Goal: Task Accomplishment & Management: Manage account settings

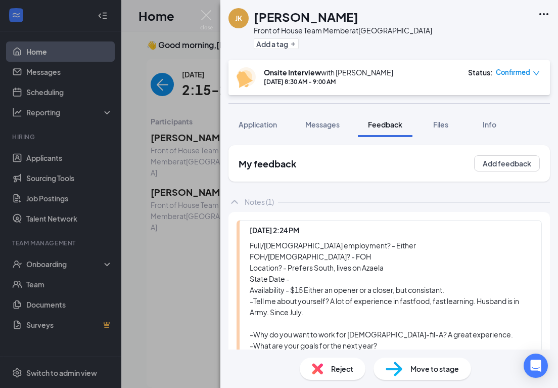
scroll to position [49, 0]
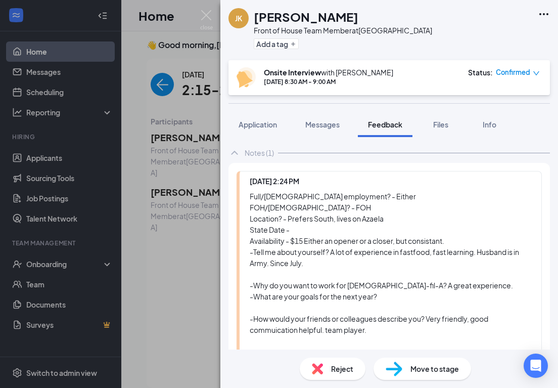
click at [208, 8] on div "JK Jadelyn Kistenmacher Front of House Team Member at South 31st Street Add a t…" at bounding box center [279, 194] width 558 height 388
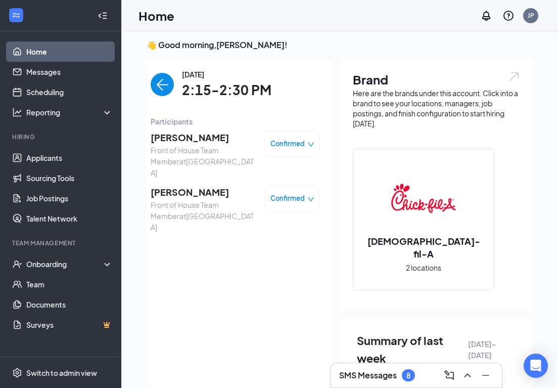
click at [32, 50] on link "Home" at bounding box center [69, 51] width 86 height 20
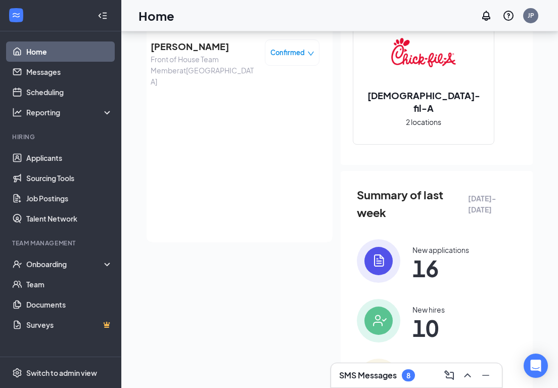
scroll to position [153, 0]
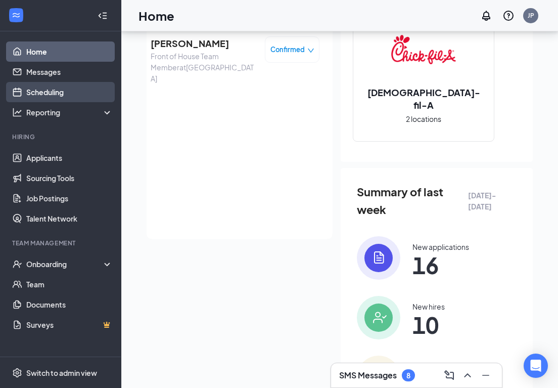
click at [45, 93] on link "Scheduling" at bounding box center [69, 92] width 86 height 20
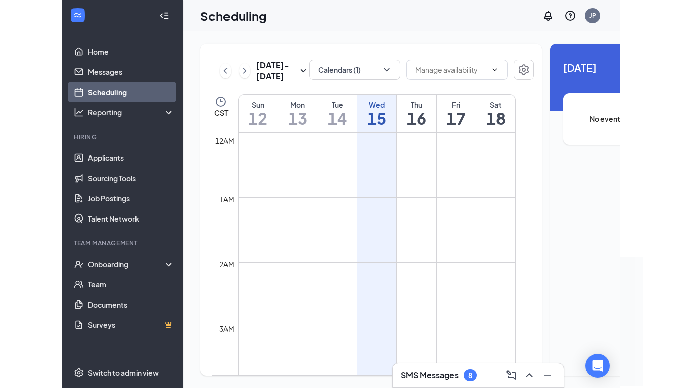
scroll to position [497, 0]
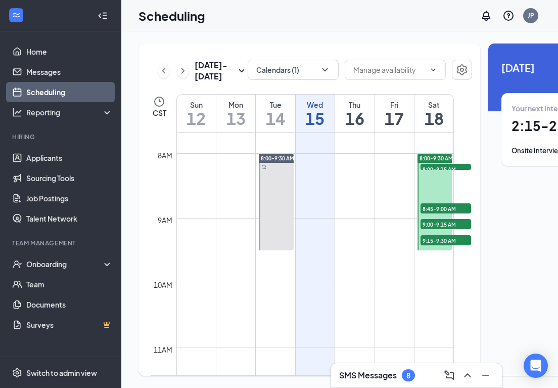
click at [438, 127] on h1 "18" at bounding box center [433, 118] width 39 height 17
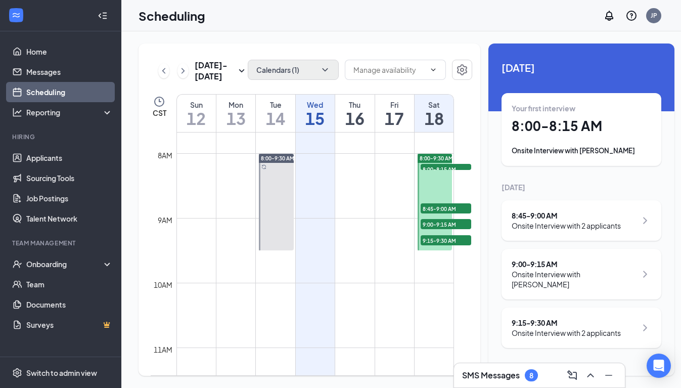
click at [320, 73] on icon "ChevronDown" at bounding box center [325, 70] width 10 height 10
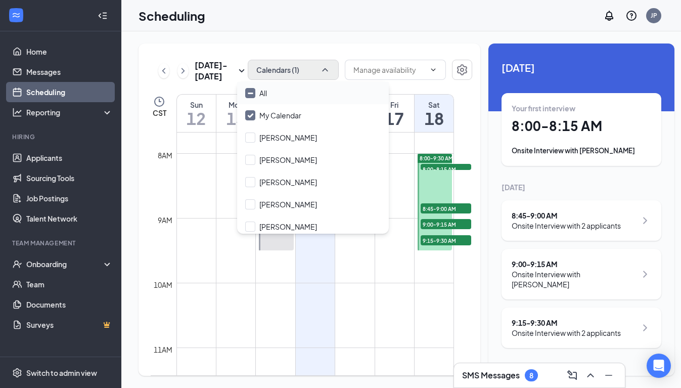
click at [250, 94] on icon "Minimize" at bounding box center [251, 93] width 8 height 8
click at [250, 94] on input "All" at bounding box center [256, 93] width 22 height 10
checkbox input "true"
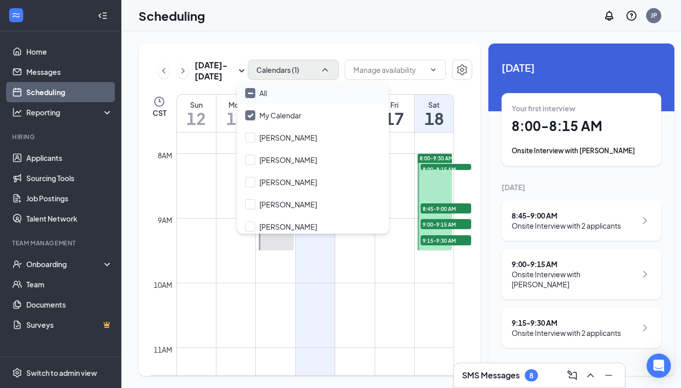
checkbox input "true"
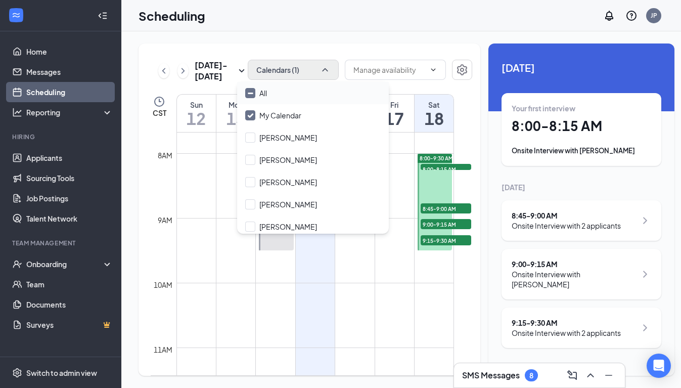
checkbox input "true"
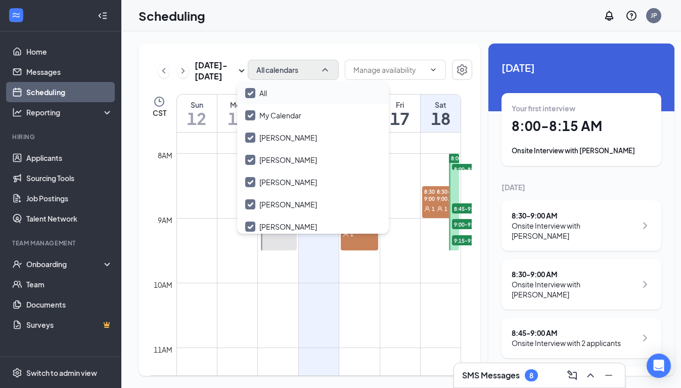
click at [441, 151] on td at bounding box center [318, 145] width 285 height 16
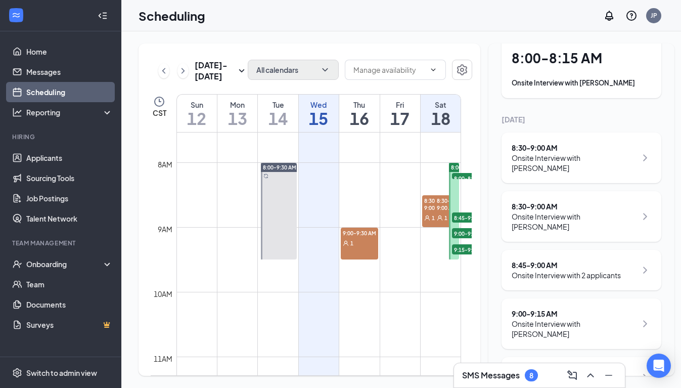
scroll to position [61, 0]
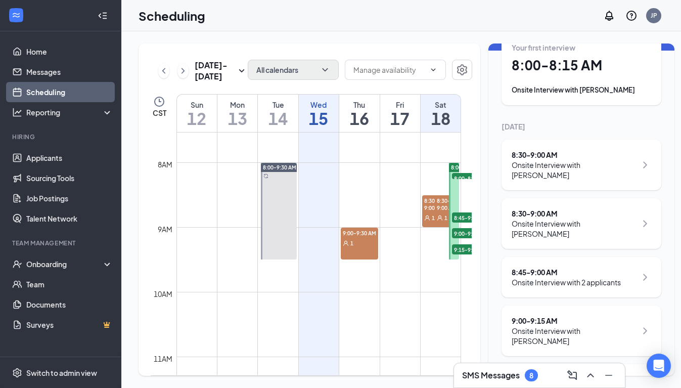
click at [557, 163] on div "Onsite Interview with ERICKA HUERTA" at bounding box center [573, 170] width 125 height 20
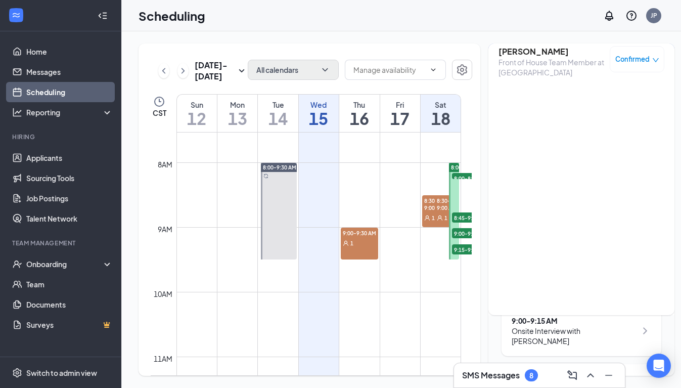
click at [525, 51] on h3 "[PERSON_NAME]" at bounding box center [551, 51] width 106 height 11
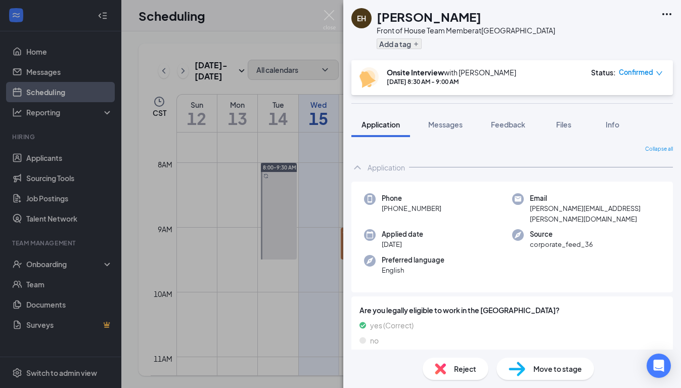
click at [417, 41] on icon "Plus" at bounding box center [416, 44] width 6 height 6
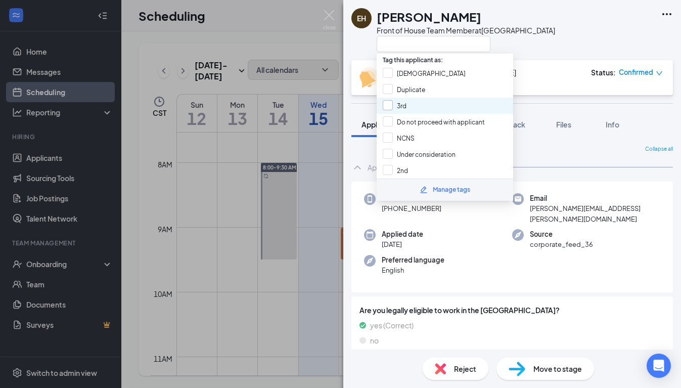
click at [390, 107] on div at bounding box center [388, 105] width 10 height 10
click at [390, 107] on input "3rd" at bounding box center [395, 105] width 24 height 11
click at [413, 104] on div "3rd" at bounding box center [445, 106] width 136 height 16
checkbox input "true"
click at [330, 11] on img at bounding box center [329, 20] width 13 height 20
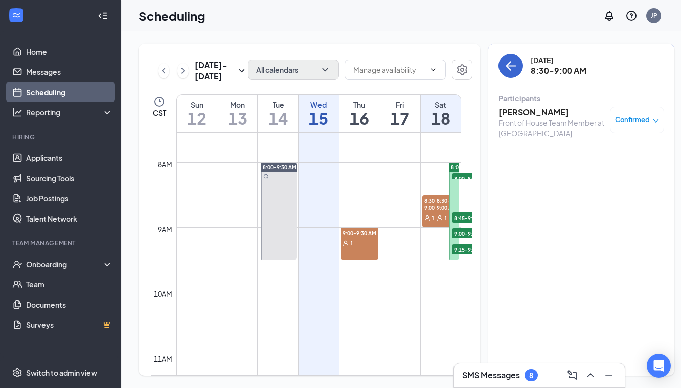
click at [504, 68] on icon "ArrowLeft" at bounding box center [510, 66] width 12 height 12
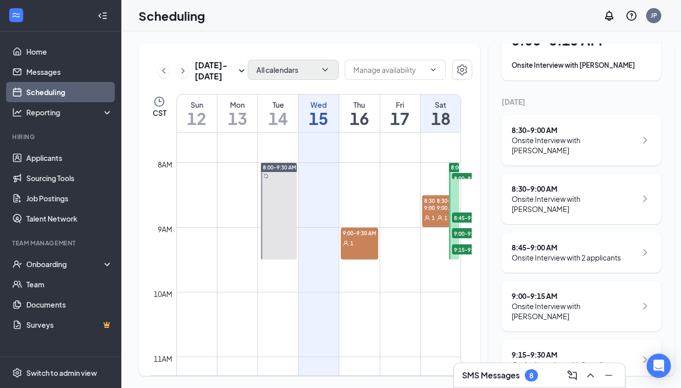
click at [557, 198] on div "Onsite Interview with Jadelyn Kistenmacher" at bounding box center [573, 204] width 125 height 20
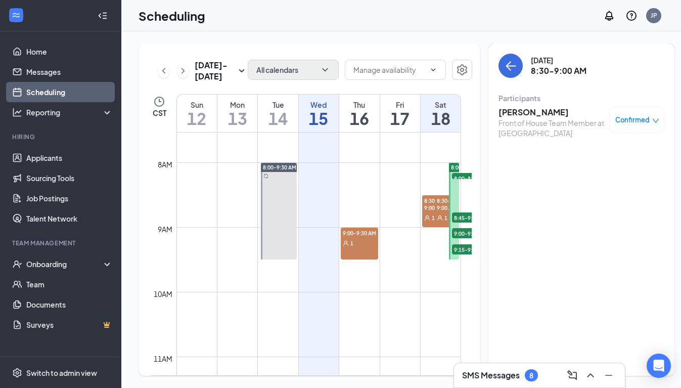
click at [526, 110] on h3 "[PERSON_NAME]" at bounding box center [551, 112] width 106 height 11
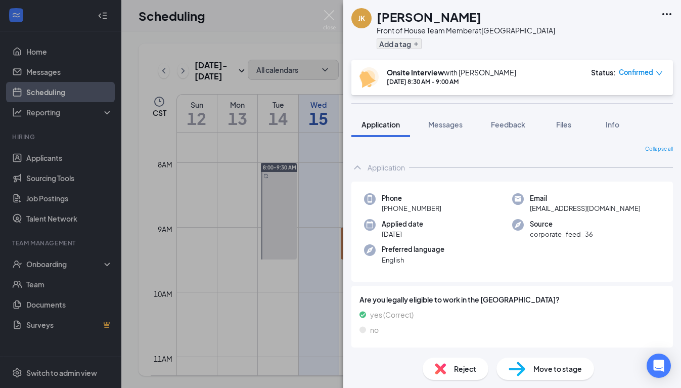
click at [415, 49] on button "Add a tag" at bounding box center [399, 43] width 45 height 11
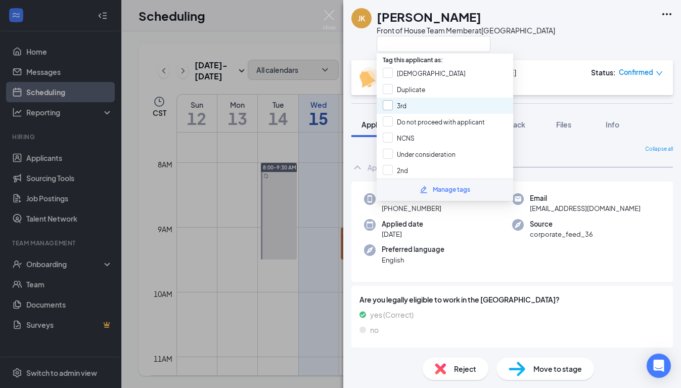
click at [404, 109] on div "3rd" at bounding box center [402, 105] width 10 height 11
click at [404, 109] on input "3rd" at bounding box center [395, 105] width 24 height 11
click at [439, 105] on div "3rd" at bounding box center [445, 106] width 136 height 16
checkbox input "true"
click at [534, 37] on div at bounding box center [466, 43] width 178 height 17
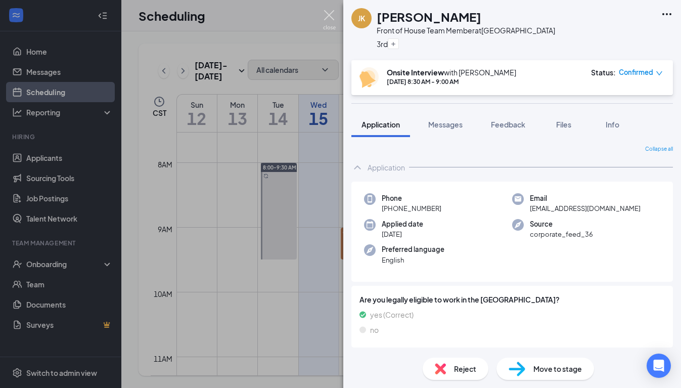
click at [324, 11] on img at bounding box center [329, 20] width 13 height 20
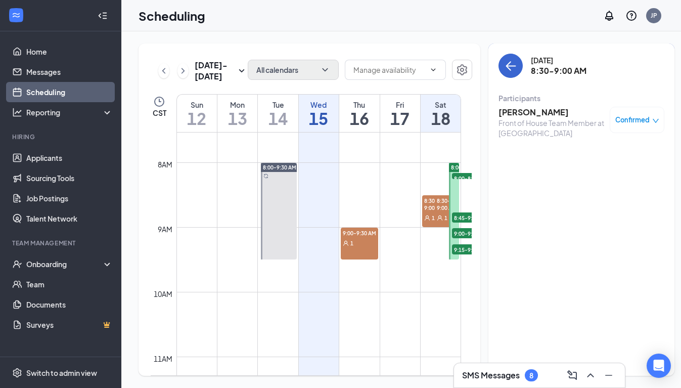
click at [498, 73] on button "back-button" at bounding box center [510, 66] width 24 height 24
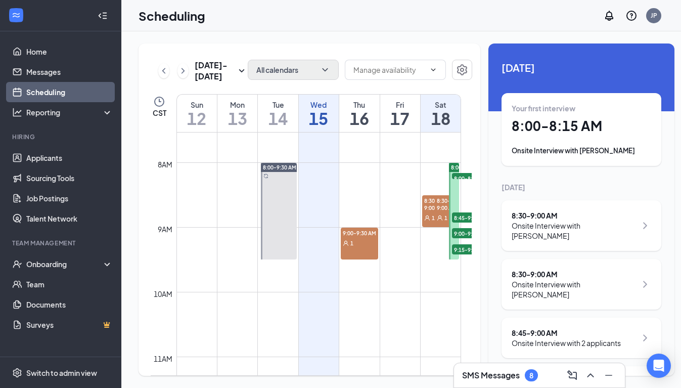
click at [541, 218] on div "8:30 - 9:00 AM" at bounding box center [573, 215] width 125 height 10
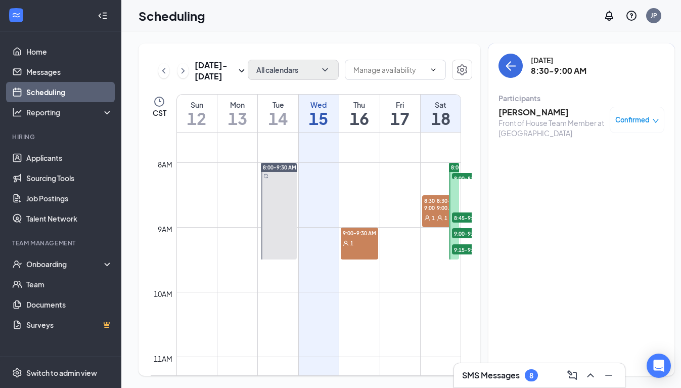
click at [515, 117] on h3 "[PERSON_NAME]" at bounding box center [551, 112] width 106 height 11
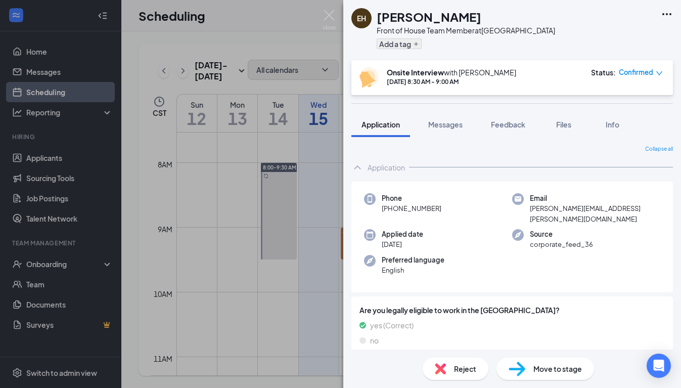
click at [417, 43] on icon "Plus" at bounding box center [416, 44] width 6 height 6
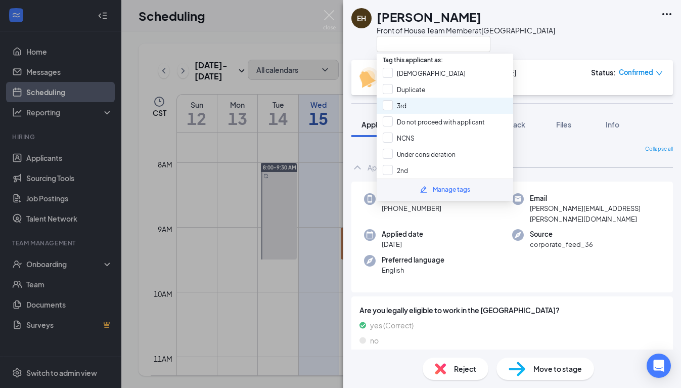
click at [416, 105] on div "3rd" at bounding box center [445, 106] width 136 height 16
checkbox input "true"
click at [533, 57] on div "EH ERICKA HUERTA Front of House Team Member at North 31st Street" at bounding box center [512, 30] width 338 height 60
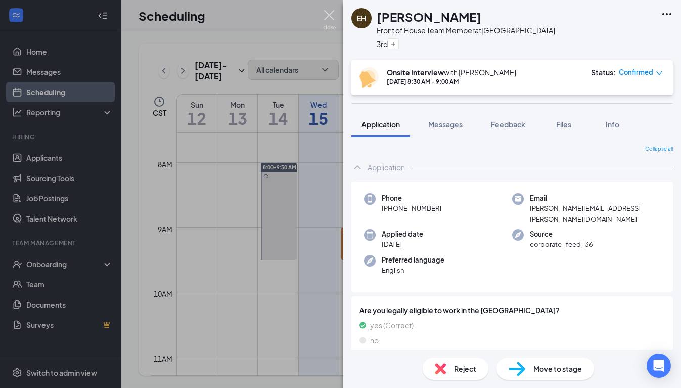
click at [332, 18] on img at bounding box center [329, 20] width 13 height 20
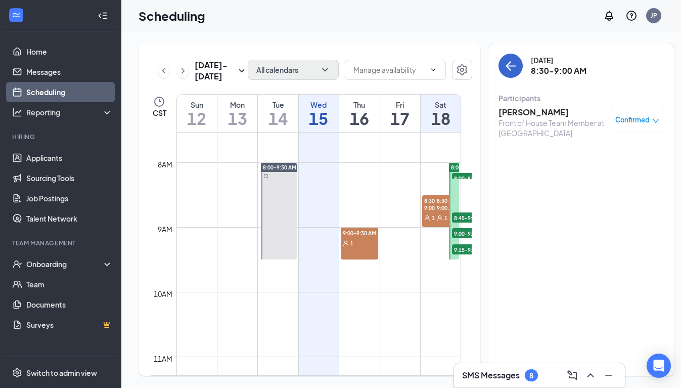
click at [498, 67] on button "back-button" at bounding box center [510, 66] width 24 height 24
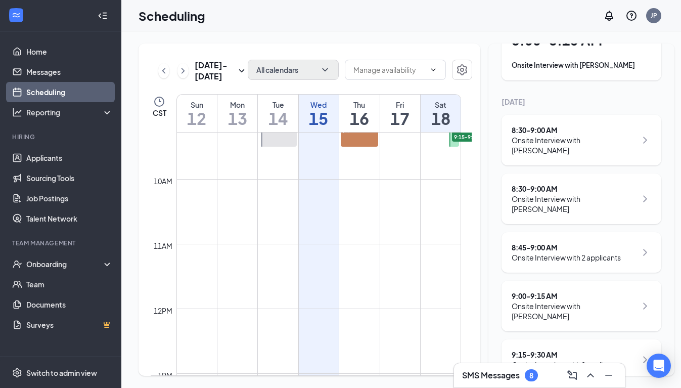
scroll to position [598, 0]
click at [183, 77] on icon "ChevronRight" at bounding box center [183, 71] width 10 height 12
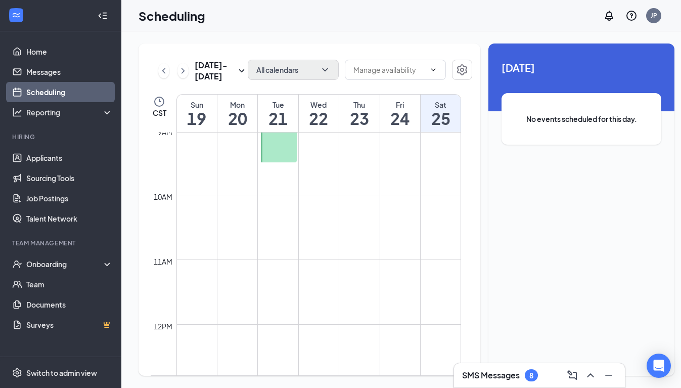
scroll to position [582, 0]
click at [160, 75] on icon "ChevronLeft" at bounding box center [164, 71] width 10 height 12
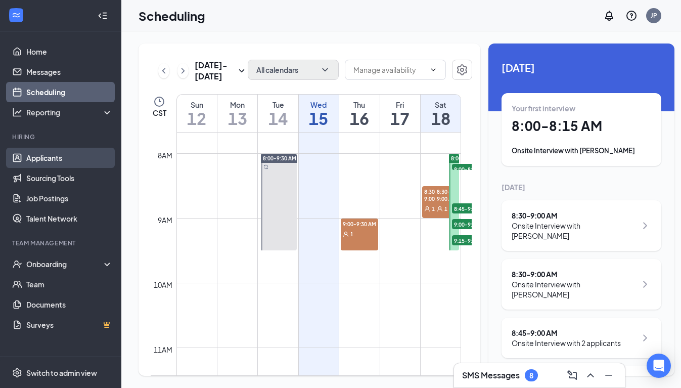
click at [56, 164] on link "Applicants" at bounding box center [69, 158] width 86 height 20
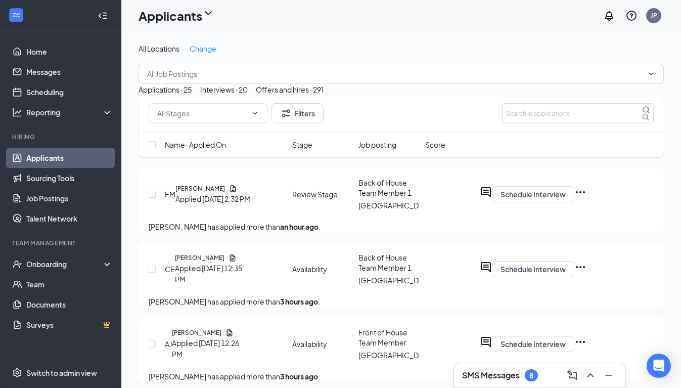
click at [248, 95] on div "Interviews · 20" at bounding box center [224, 89] width 48 height 11
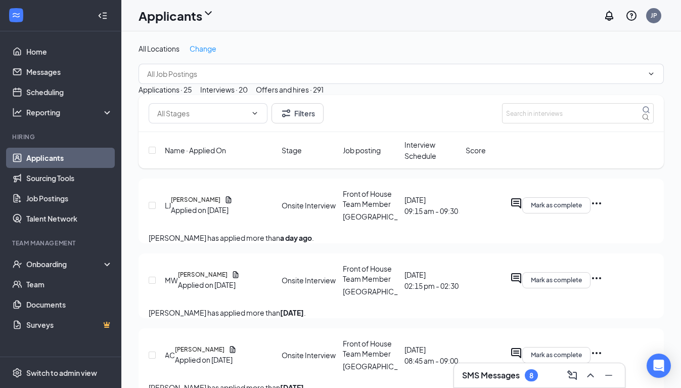
click at [323, 95] on div "Offers and hires · 291" at bounding box center [290, 89] width 68 height 11
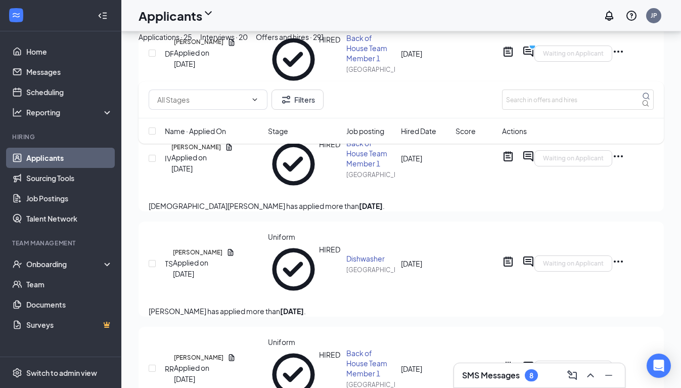
scroll to position [300, 0]
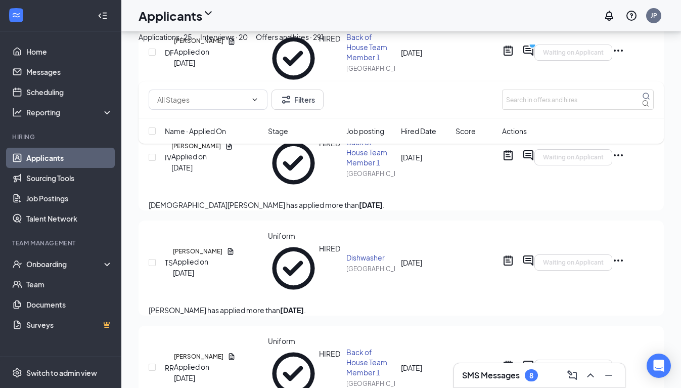
click at [248, 42] on div "Interviews · 20" at bounding box center [224, 36] width 48 height 11
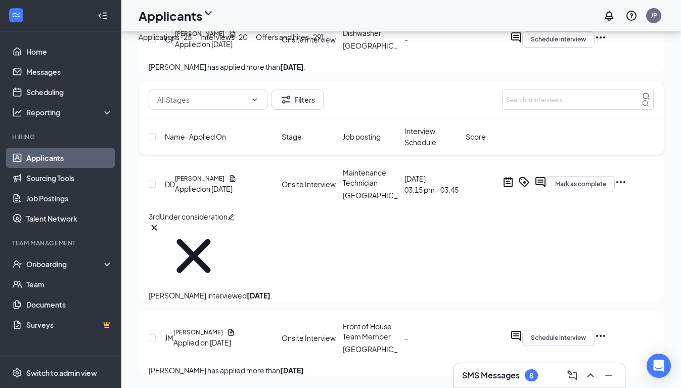
scroll to position [1533, 0]
click at [224, 183] on h5 "[PERSON_NAME]" at bounding box center [200, 178] width 50 height 9
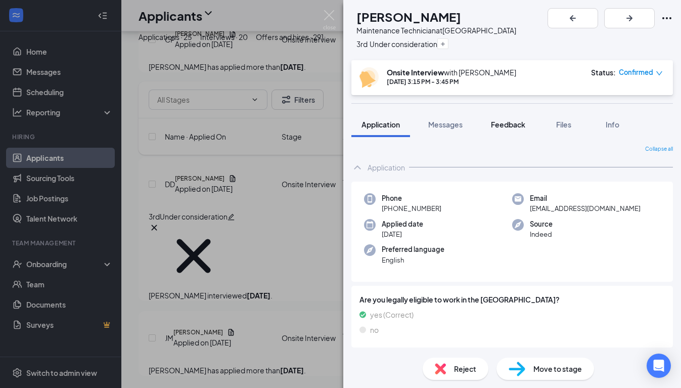
click at [517, 127] on span "Feedback" at bounding box center [508, 124] width 34 height 9
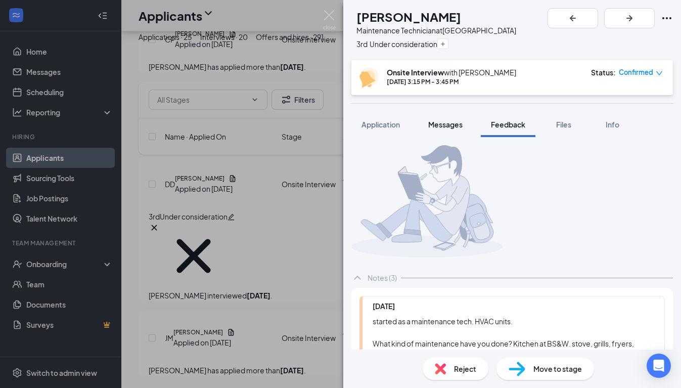
click at [446, 125] on span "Messages" at bounding box center [445, 124] width 34 height 9
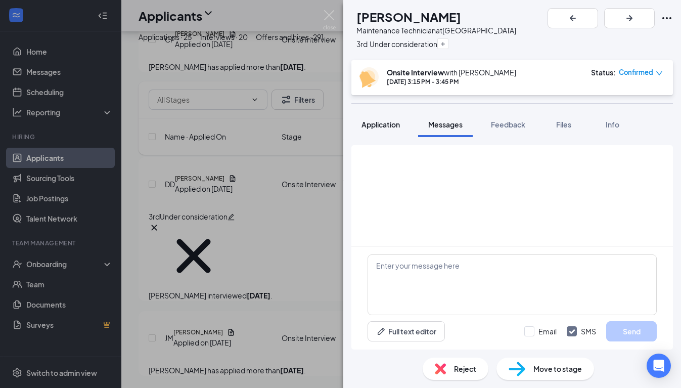
scroll to position [417, 0]
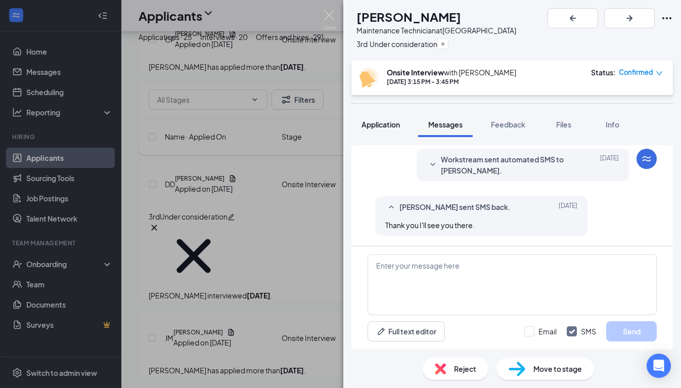
click at [380, 125] on span "Application" at bounding box center [380, 124] width 38 height 9
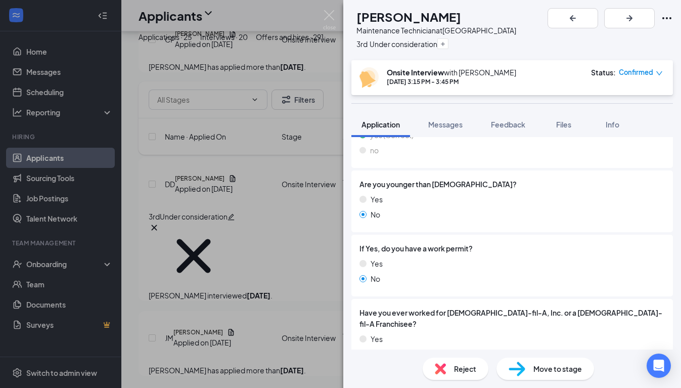
scroll to position [210, 0]
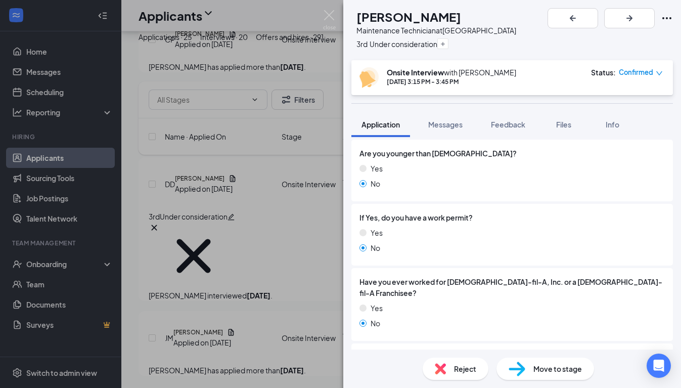
click at [555, 374] on div "Move to stage" at bounding box center [545, 368] width 98 height 22
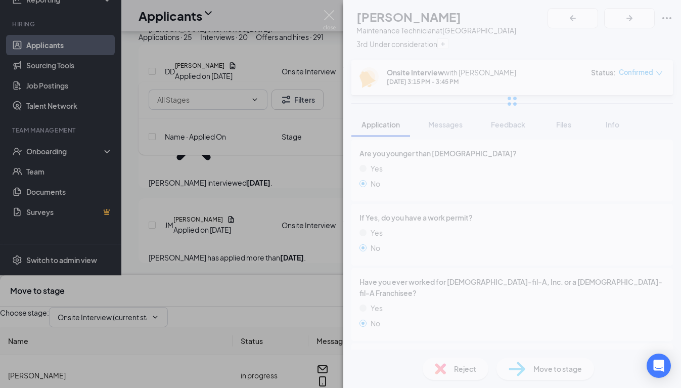
type input "Post-interview review (next stage)"
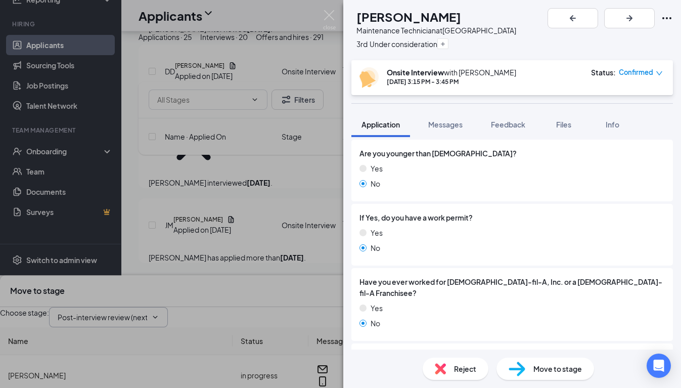
click at [168, 307] on span "Post-interview review (next stage)" at bounding box center [108, 317] width 119 height 20
click at [374, 285] on icon "Cross" at bounding box center [368, 291] width 12 height 12
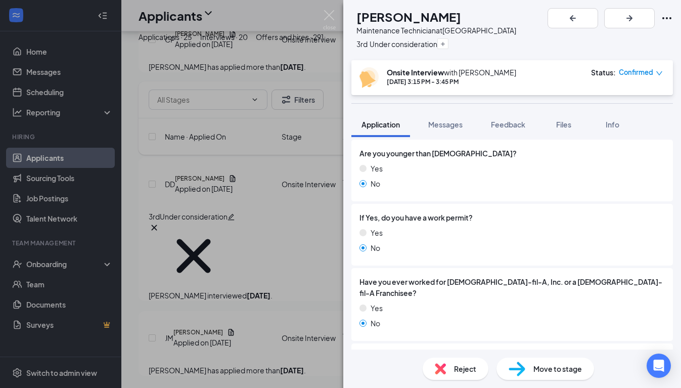
click at [557, 19] on icon "Ellipses" at bounding box center [667, 18] width 12 height 12
click at [557, 148] on link "View full application" at bounding box center [611, 153] width 109 height 10
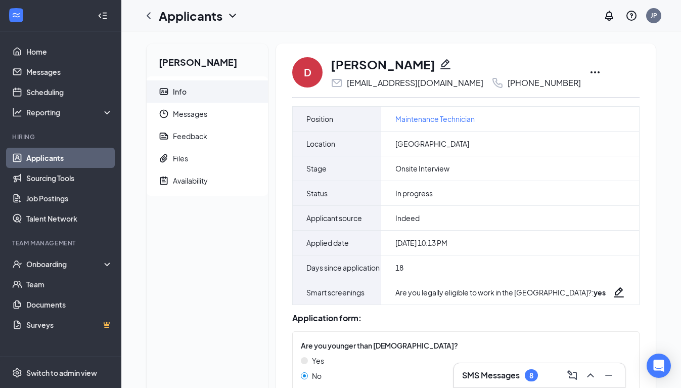
click at [589, 73] on icon "Ellipses" at bounding box center [595, 72] width 12 height 12
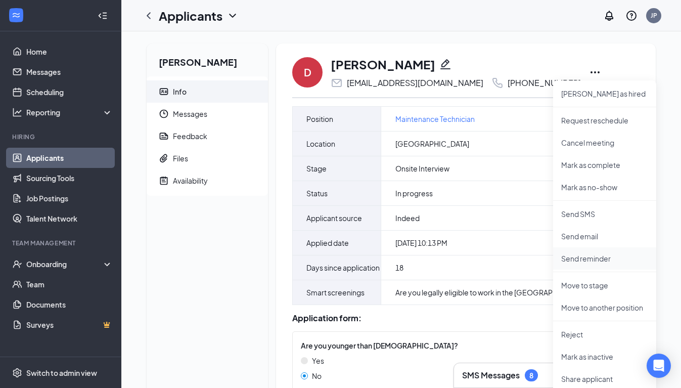
scroll to position [30, 0]
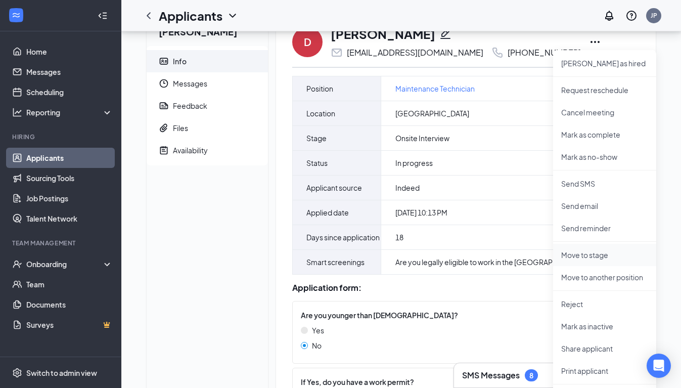
click at [601, 254] on p "Move to stage" at bounding box center [604, 255] width 87 height 10
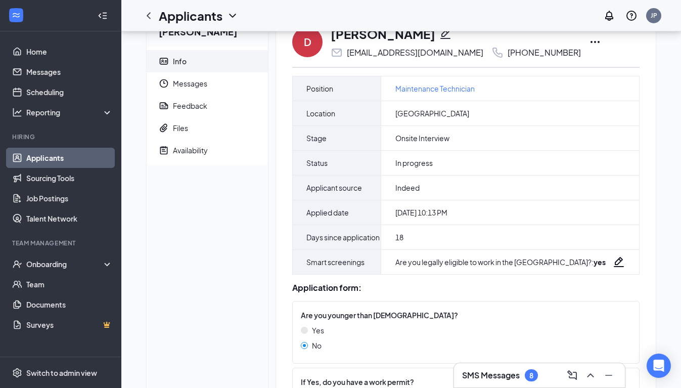
type input "Post-interview review (next stage)"
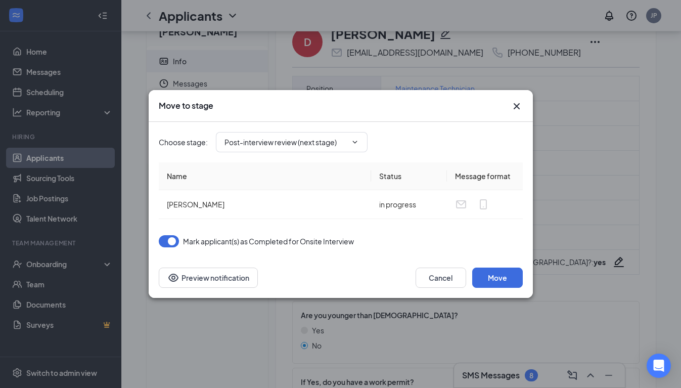
click at [522, 105] on icon "Cross" at bounding box center [516, 106] width 12 height 12
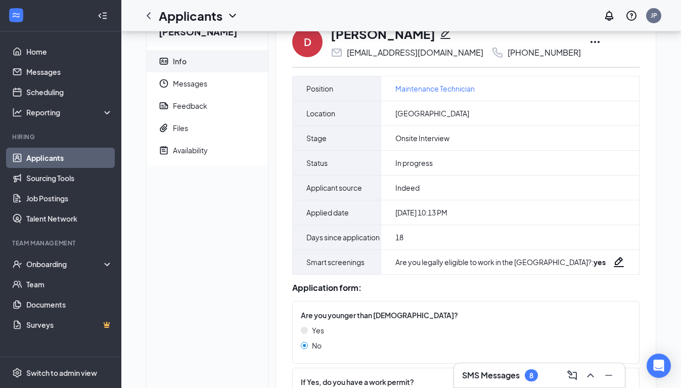
click at [589, 44] on icon "Ellipses" at bounding box center [595, 42] width 12 height 12
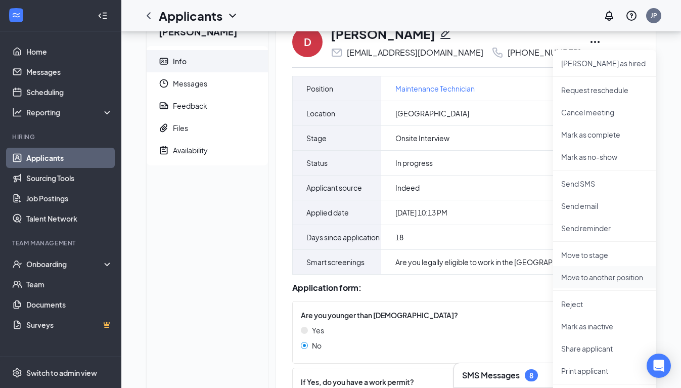
click at [597, 274] on p "Move to another position" at bounding box center [604, 277] width 87 height 10
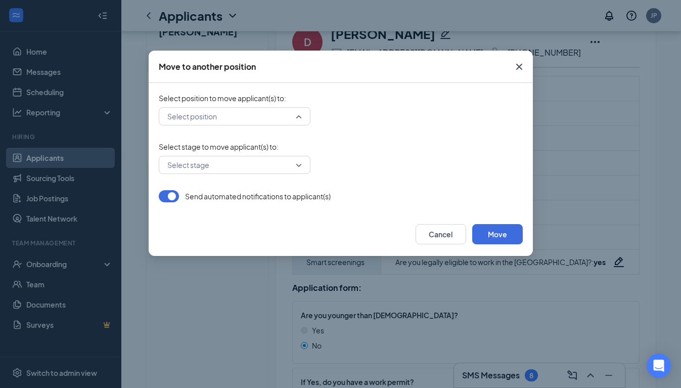
click at [265, 112] on input "search" at bounding box center [231, 116] width 132 height 17
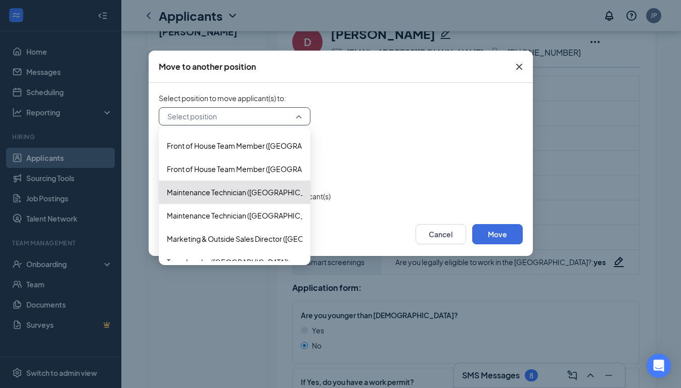
scroll to position [266, 0]
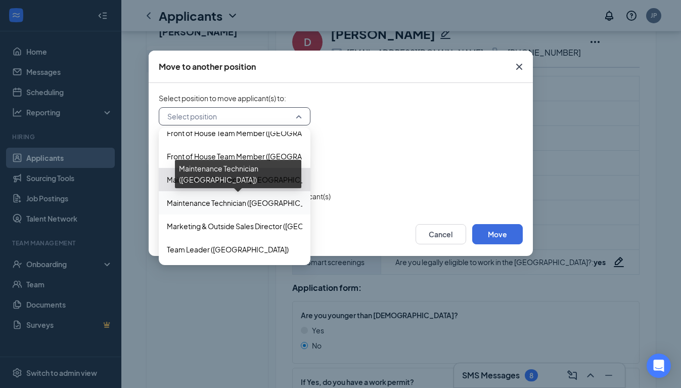
click at [257, 205] on span "Maintenance Technician ([GEOGRAPHIC_DATA])" at bounding box center [246, 202] width 158 height 11
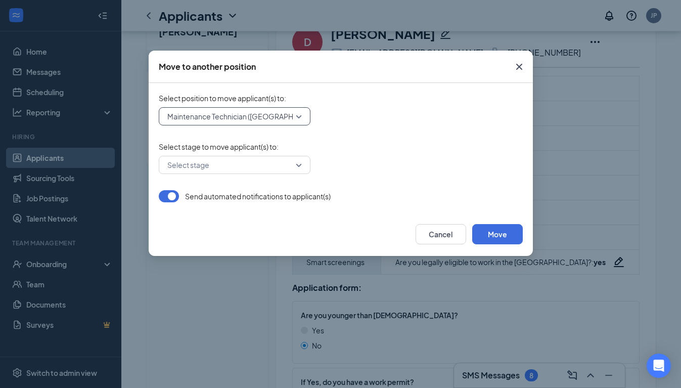
click at [402, 134] on form "Select position to move applicant(s) to : 513586 Maintenance Technician ([GEOGR…" at bounding box center [341, 147] width 364 height 109
click at [289, 167] on input "search" at bounding box center [231, 164] width 132 height 17
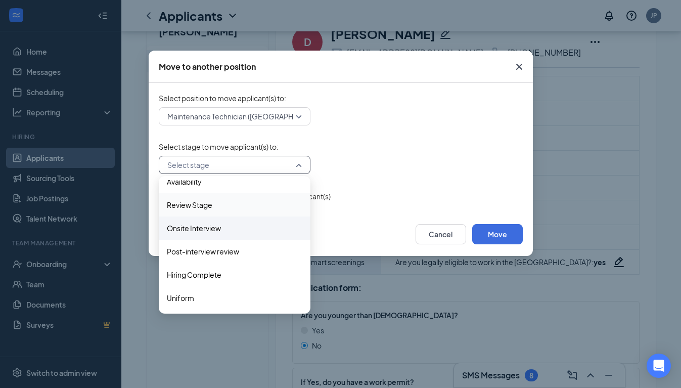
scroll to position [33, 0]
click at [268, 249] on span "Post-interview review" at bounding box center [234, 251] width 135 height 11
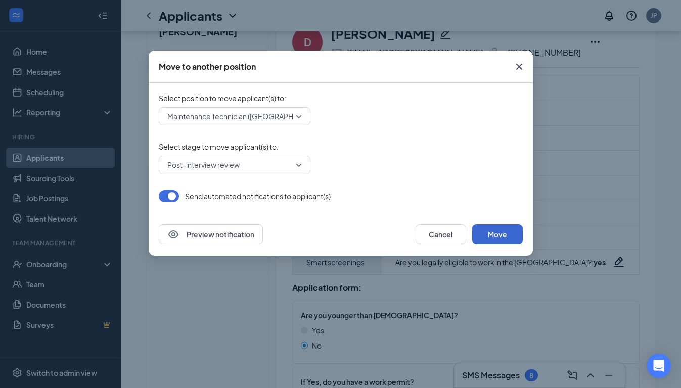
click at [511, 232] on button "Move" at bounding box center [497, 234] width 51 height 20
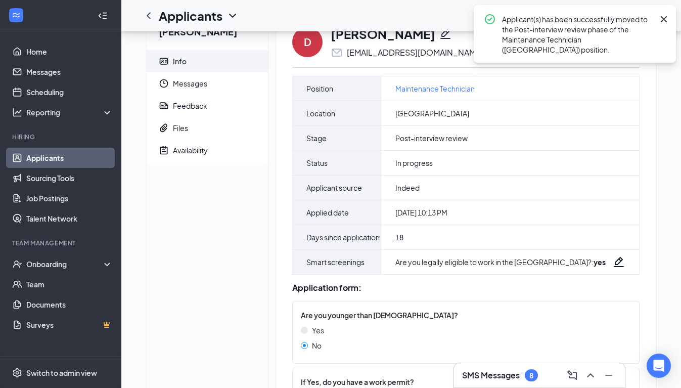
click at [661, 19] on icon "Cross" at bounding box center [664, 19] width 12 height 12
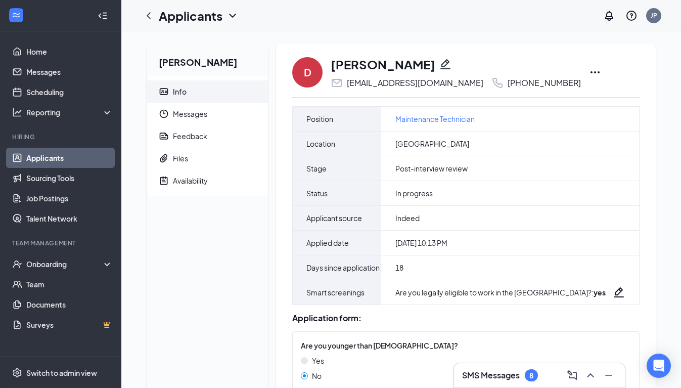
click at [363, 62] on h1 "[PERSON_NAME]" at bounding box center [383, 64] width 105 height 17
click at [152, 20] on icon "ChevronLeft" at bounding box center [149, 16] width 12 height 12
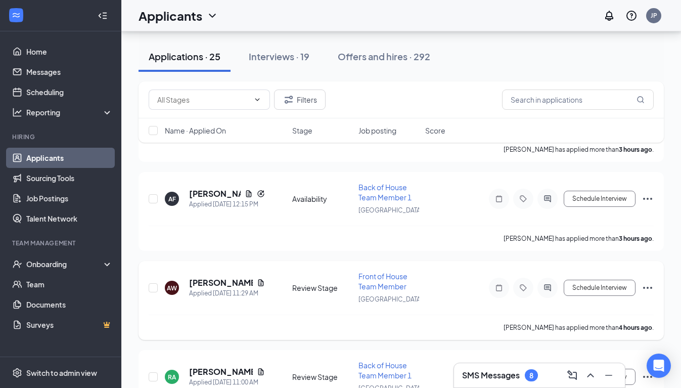
scroll to position [388, 0]
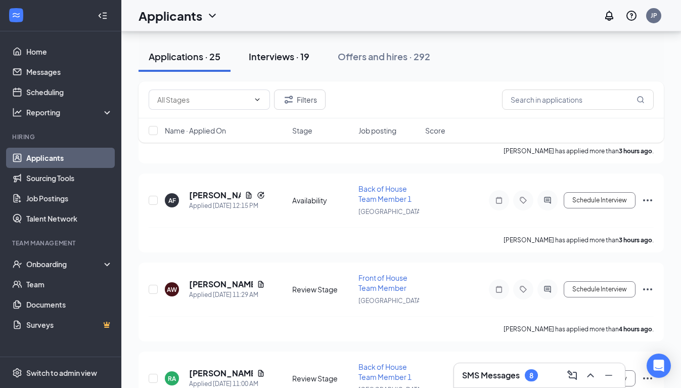
click at [291, 65] on button "Interviews · 19" at bounding box center [279, 56] width 81 height 30
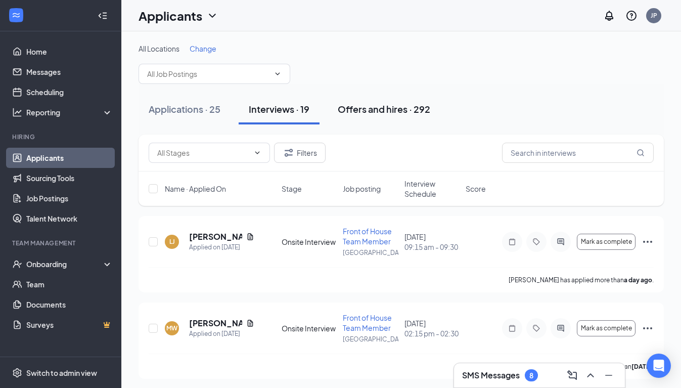
click at [357, 107] on div "Offers and hires · 292" at bounding box center [384, 109] width 92 height 13
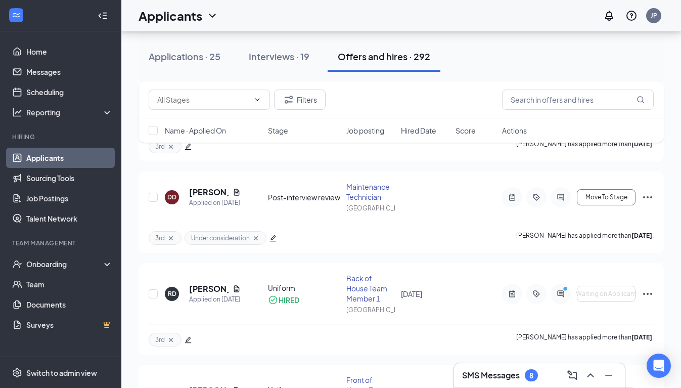
scroll to position [604, 0]
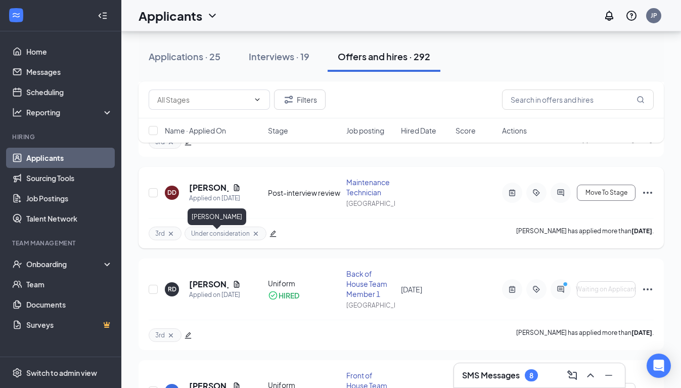
click at [200, 193] on h5 "[PERSON_NAME]" at bounding box center [208, 187] width 39 height 11
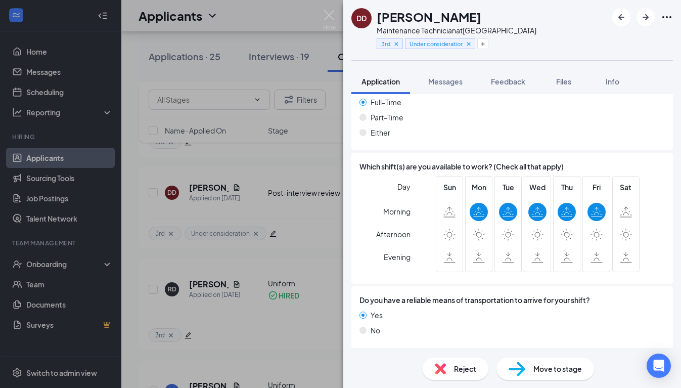
scroll to position [724, 0]
click at [514, 77] on span "Feedback" at bounding box center [508, 81] width 34 height 9
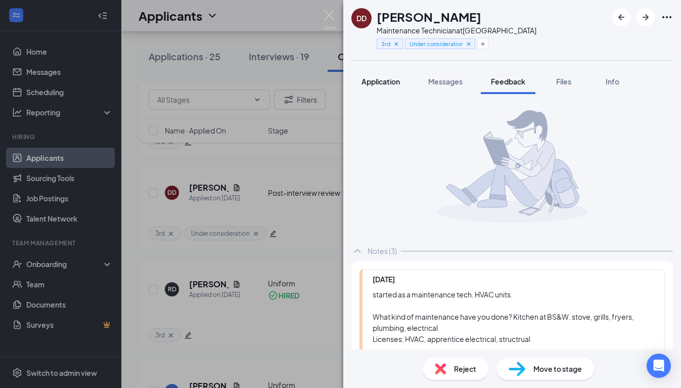
click at [389, 79] on span "Application" at bounding box center [380, 81] width 38 height 9
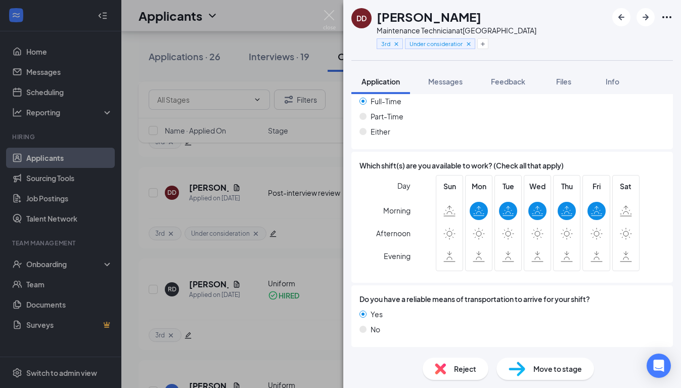
scroll to position [724, 0]
click at [509, 78] on span "Feedback" at bounding box center [508, 81] width 34 height 9
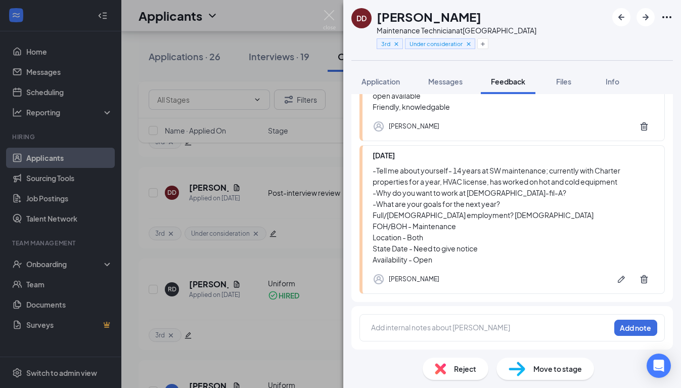
scroll to position [329, 0]
click at [541, 322] on div at bounding box center [490, 327] width 238 height 11
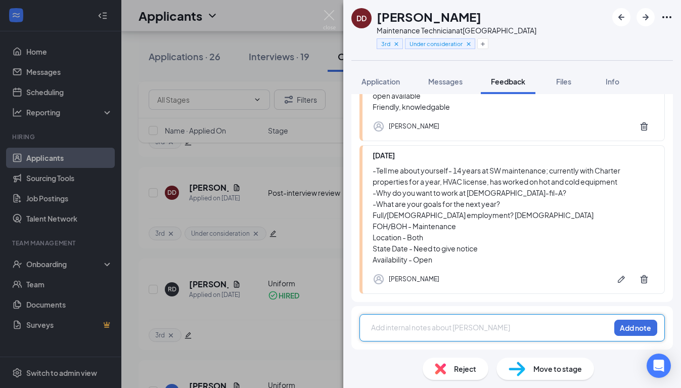
click at [570, 218] on div "-Tell me about yourself- 14 years at SW maintenance; currently with Charter pro…" at bounding box center [512, 215] width 281 height 100
click at [546, 335] on div at bounding box center [490, 328] width 238 height 13
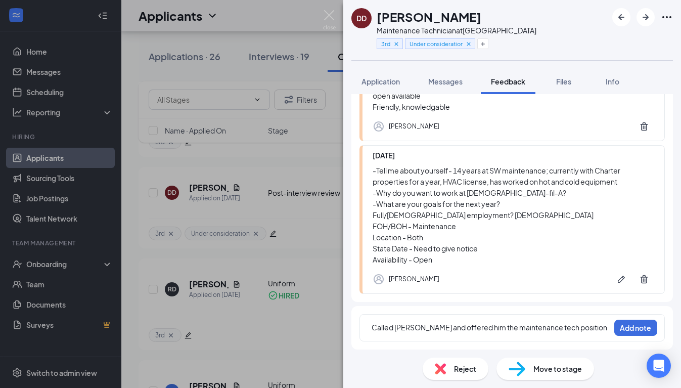
click at [551, 362] on div "Move to stage" at bounding box center [545, 368] width 98 height 22
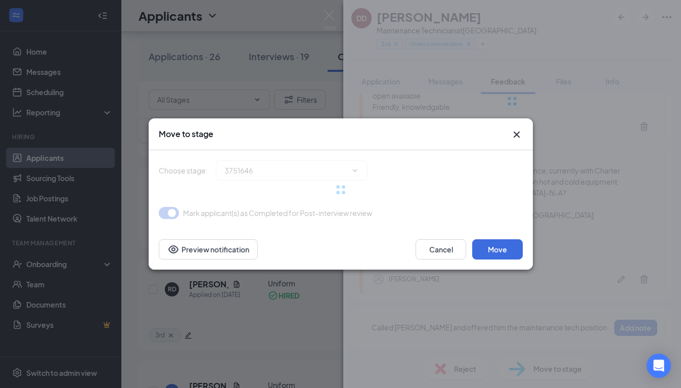
type input "Hiring Complete (next stage)"
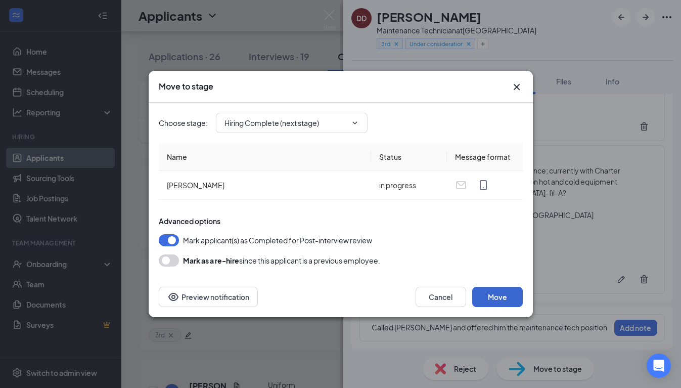
click at [499, 302] on button "Move" at bounding box center [497, 297] width 51 height 20
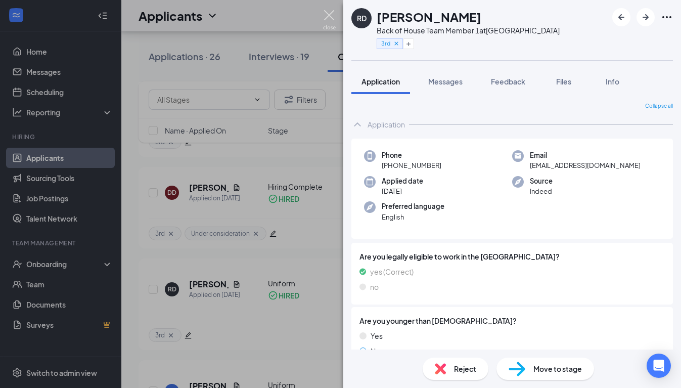
click at [323, 14] on img at bounding box center [329, 20] width 13 height 20
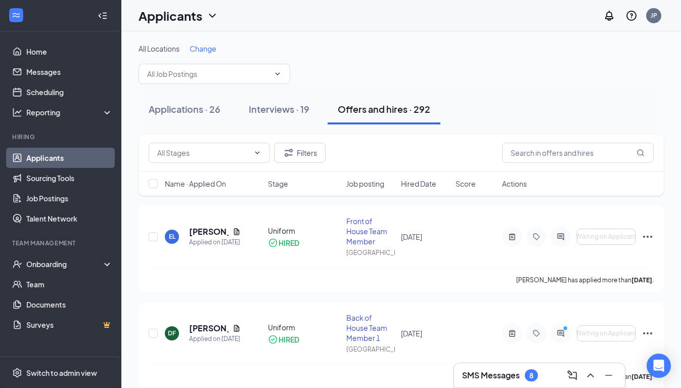
click at [361, 122] on button "Offers and hires · 292" at bounding box center [383, 109] width 113 height 30
click at [53, 262] on div "Onboarding" at bounding box center [65, 264] width 78 height 10
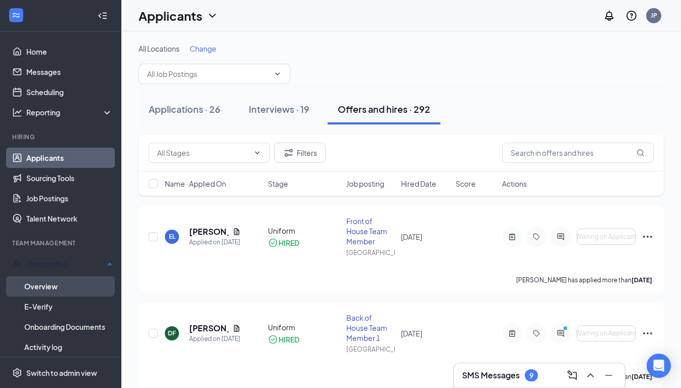
click at [32, 283] on link "Overview" at bounding box center [68, 286] width 88 height 20
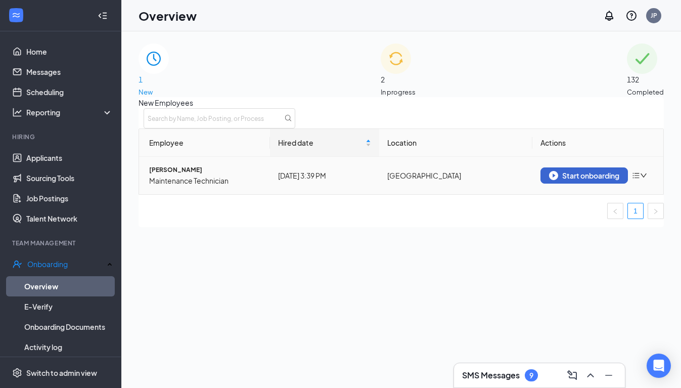
click at [573, 180] on div "Start onboarding" at bounding box center [584, 175] width 70 height 9
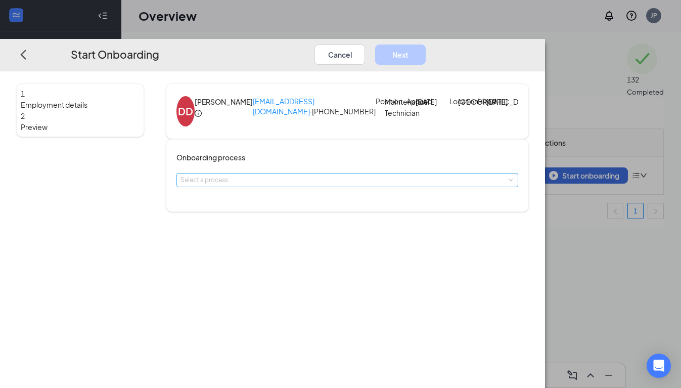
click at [359, 185] on div "Select a process" at bounding box center [344, 180] width 329 height 10
click at [354, 229] on li "Team member" at bounding box center [307, 226] width 166 height 18
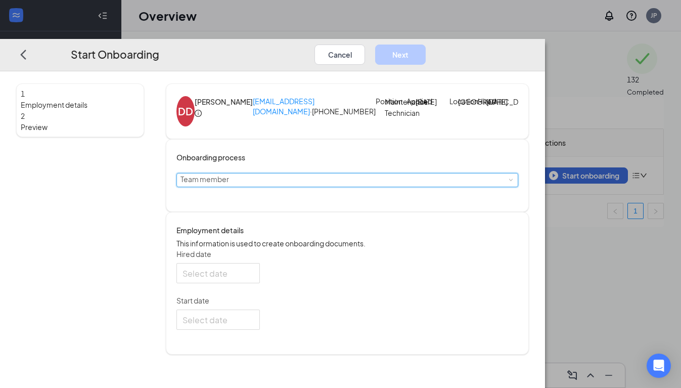
type input "[DATE]"
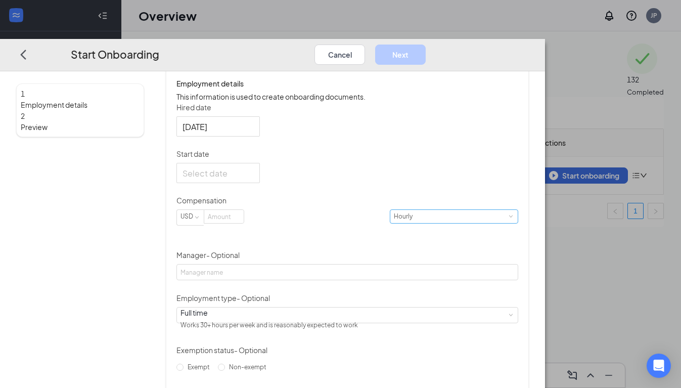
scroll to position [155, 0]
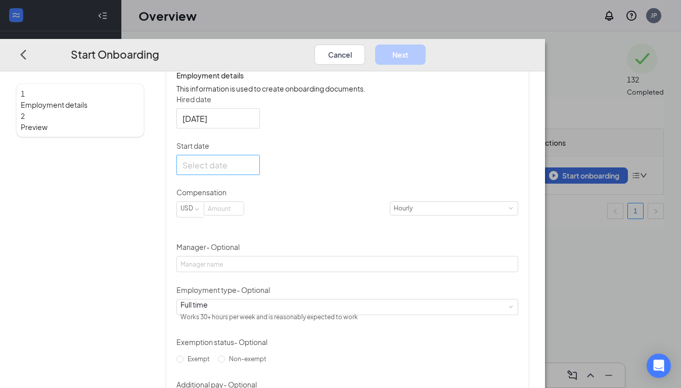
click at [254, 171] on div at bounding box center [217, 164] width 71 height 13
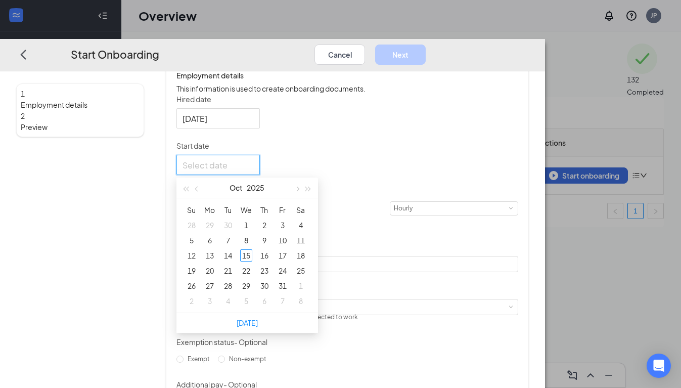
click at [370, 151] on p "Start date" at bounding box center [347, 145] width 342 height 10
click at [252, 171] on input "Start date" at bounding box center [216, 164] width 69 height 13
type input "[DATE]"
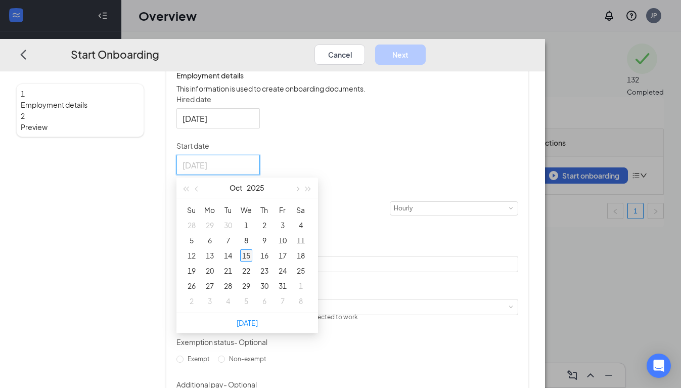
click at [252, 261] on div "15" at bounding box center [246, 255] width 12 height 12
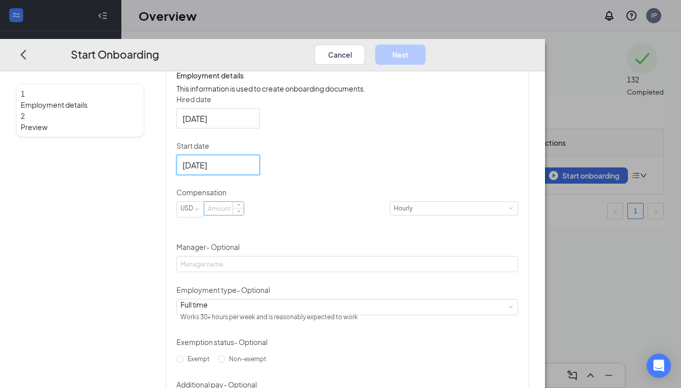
click at [244, 215] on input at bounding box center [223, 208] width 39 height 13
type input "28"
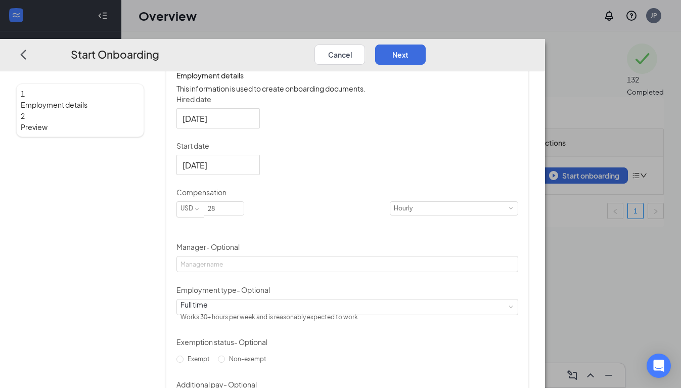
click at [431, 194] on div "Hired date [DATE] Start date [DATE] [DATE] Su Mo Tu We Th Fr Sa 28 29 30 1 2 3 …" at bounding box center [347, 251] width 342 height 315
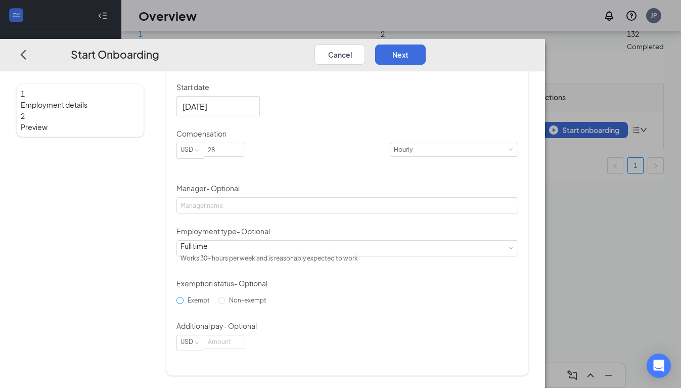
scroll to position [45, 0]
click at [183, 297] on input "Exempt" at bounding box center [179, 299] width 7 height 7
radio input "true"
click at [225, 303] on input "Non-exempt" at bounding box center [221, 299] width 7 height 7
radio input "true"
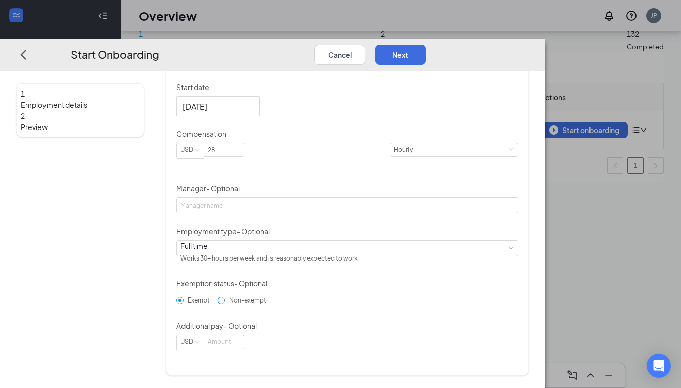
radio input "false"
click at [418, 302] on div "Hired date [DATE] Start date [DATE] [DATE] Su Mo Tu We Th Fr Sa 28 29 30 1 2 3 …" at bounding box center [347, 192] width 342 height 315
click at [426, 44] on button "Next" at bounding box center [400, 54] width 51 height 20
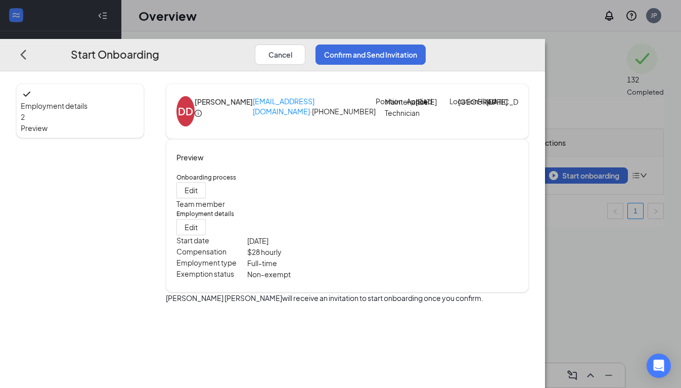
scroll to position [0, 0]
click at [426, 44] on button "Confirm and Send Invitation" at bounding box center [370, 54] width 110 height 20
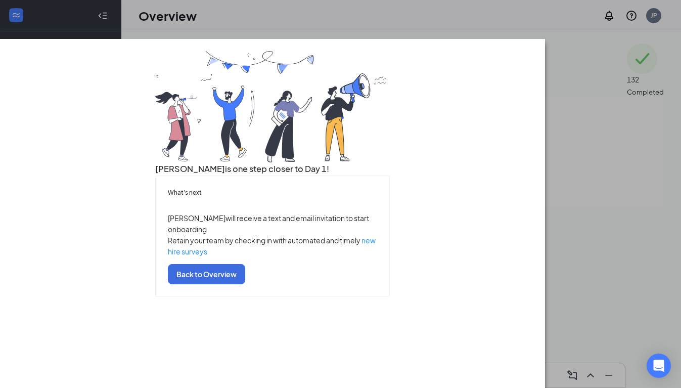
scroll to position [14, 0]
click at [245, 284] on button "Back to Overview" at bounding box center [206, 274] width 77 height 20
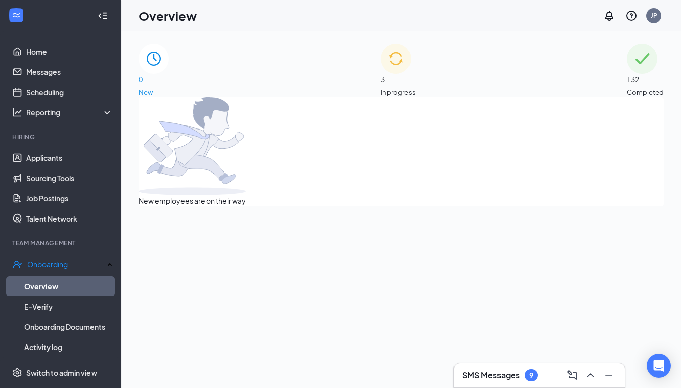
scroll to position [0, 0]
click at [398, 74] on span "3" at bounding box center [398, 79] width 35 height 11
